Goal: Task Accomplishment & Management: Manage account settings

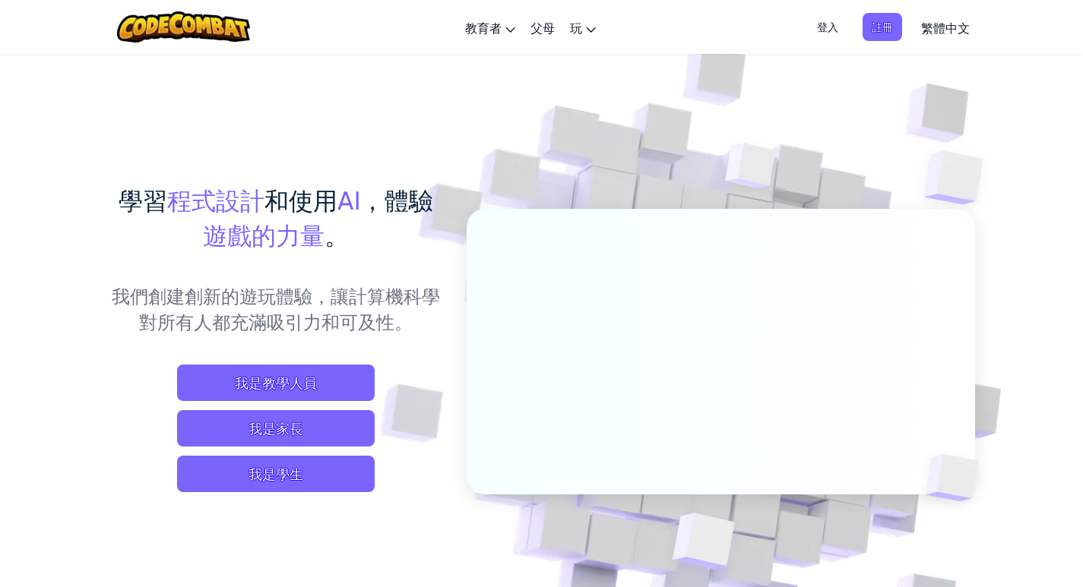
click at [818, 24] on span "登入" at bounding box center [828, 27] width 40 height 28
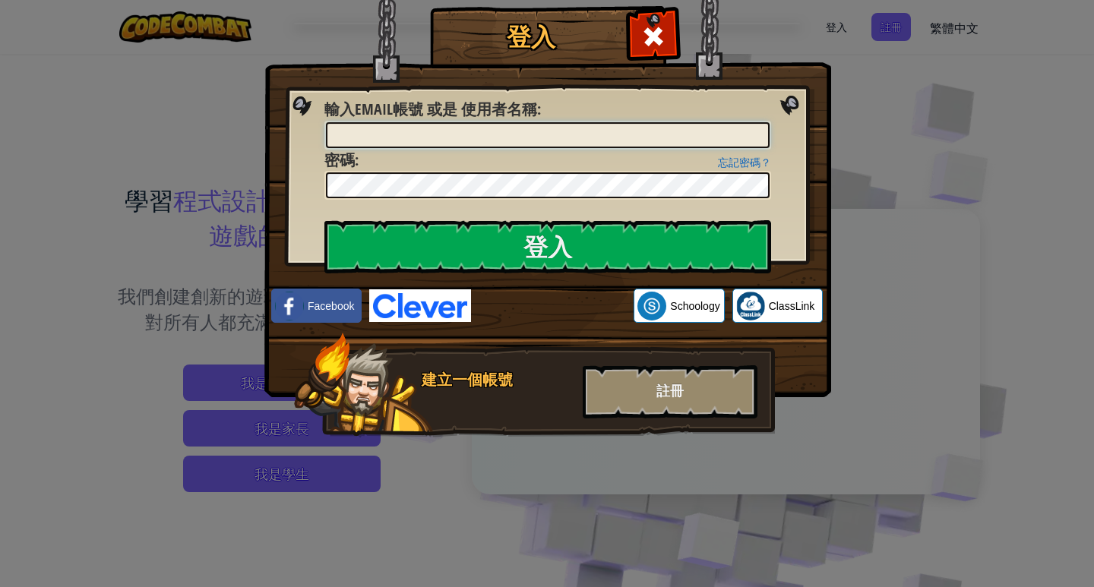
click at [446, 139] on input "輸入Email帳號 或是 使用者名稱 :" at bounding box center [548, 135] width 444 height 26
click at [443, 141] on input "輸入Email帳號 或是 使用者名稱 :" at bounding box center [548, 135] width 444 height 26
click at [325, 220] on input "登入" at bounding box center [548, 246] width 447 height 53
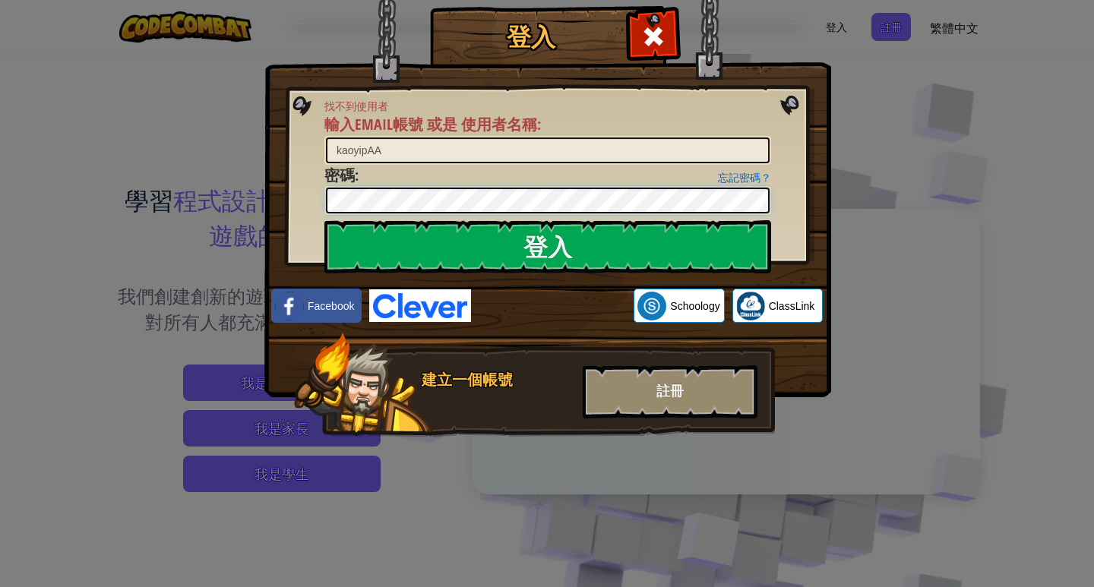
click at [298, 191] on div "登入 找不到使用者 輸入Email帳號 或是 使用者名稱 : kaoyipAA 忘記密碼？ 密碼 : 登入 登入中 Facebook Schoology Cl…" at bounding box center [547, 244] width 506 height 442
click at [382, 151] on input "kaoyipAA" at bounding box center [548, 151] width 444 height 26
type input "kaoyipA"
click at [325, 220] on input "登入" at bounding box center [548, 246] width 447 height 53
